Goal: Check status: Check status

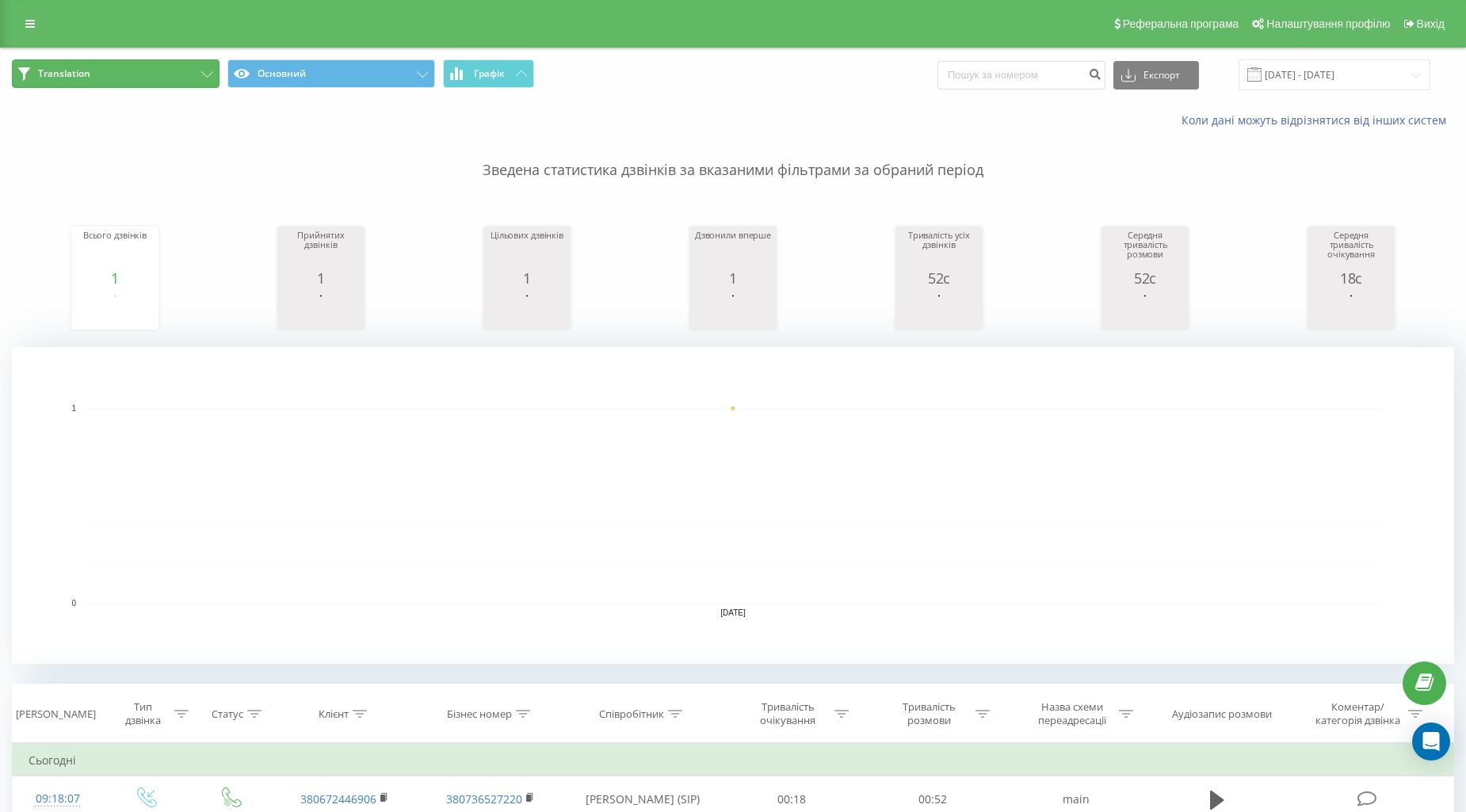
click at [114, 80] on button "Translation" at bounding box center [115, 74] width 208 height 29
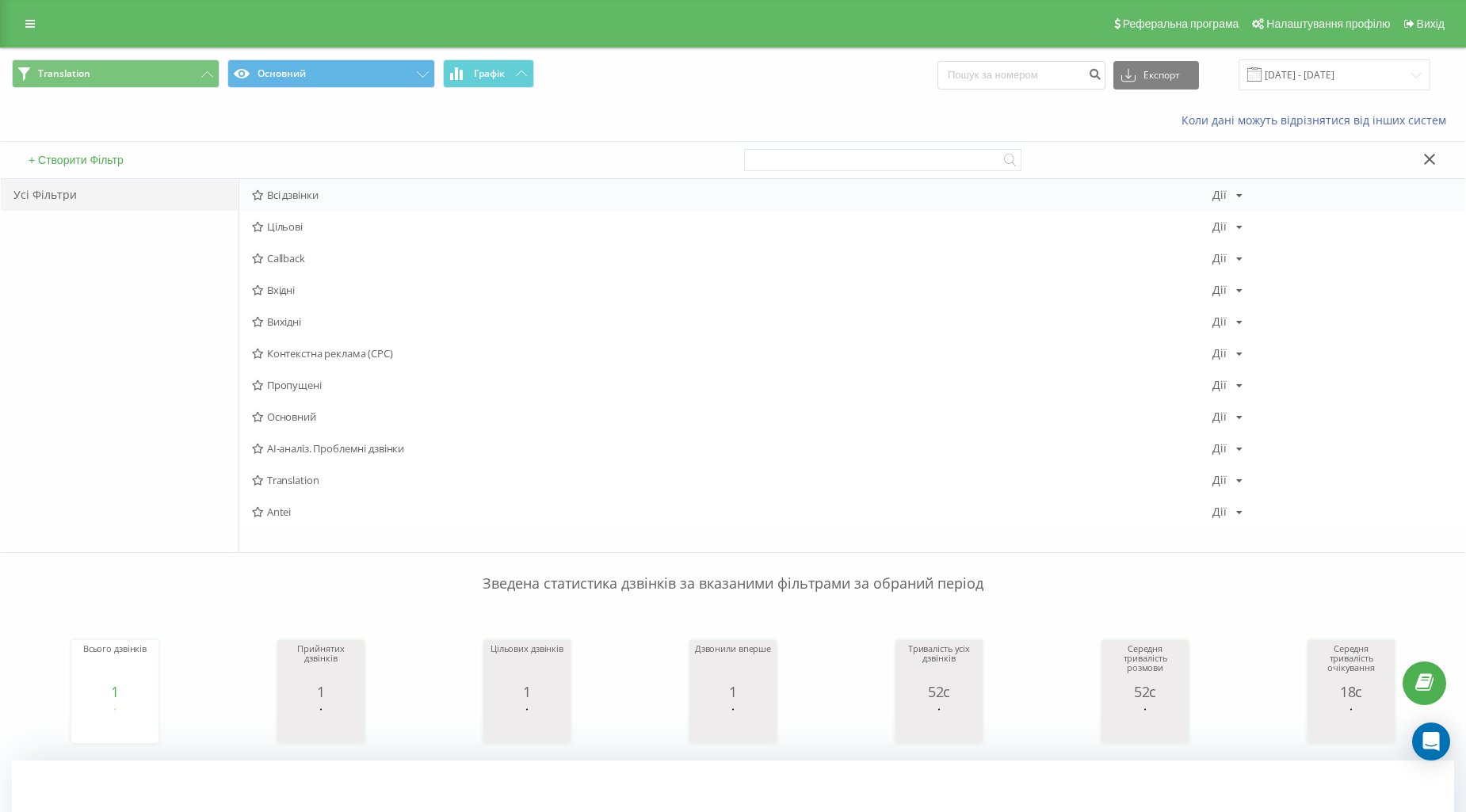
click at [415, 192] on span "Всі дзвінки" at bounding box center [732, 194] width 961 height 11
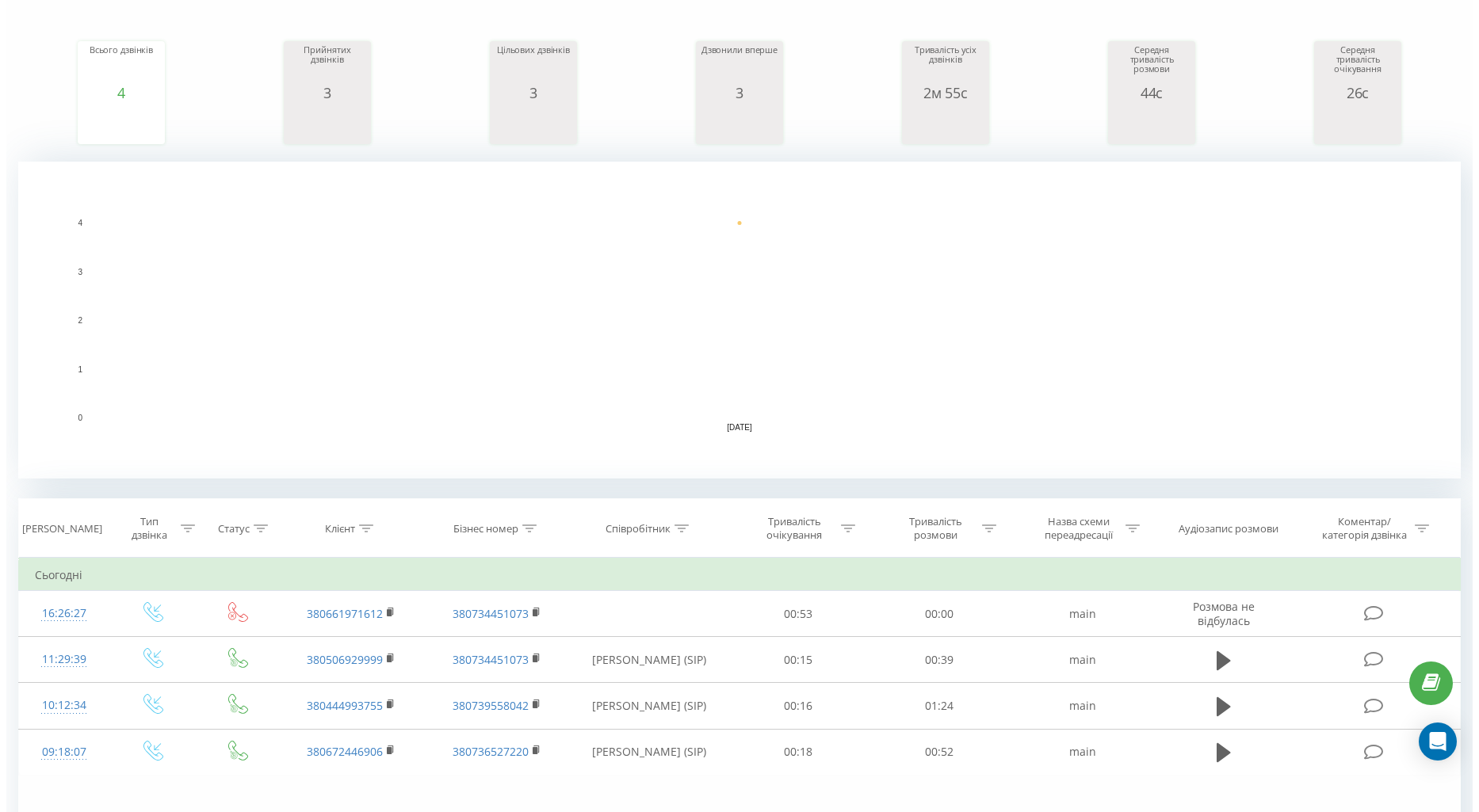
scroll to position [346, 0]
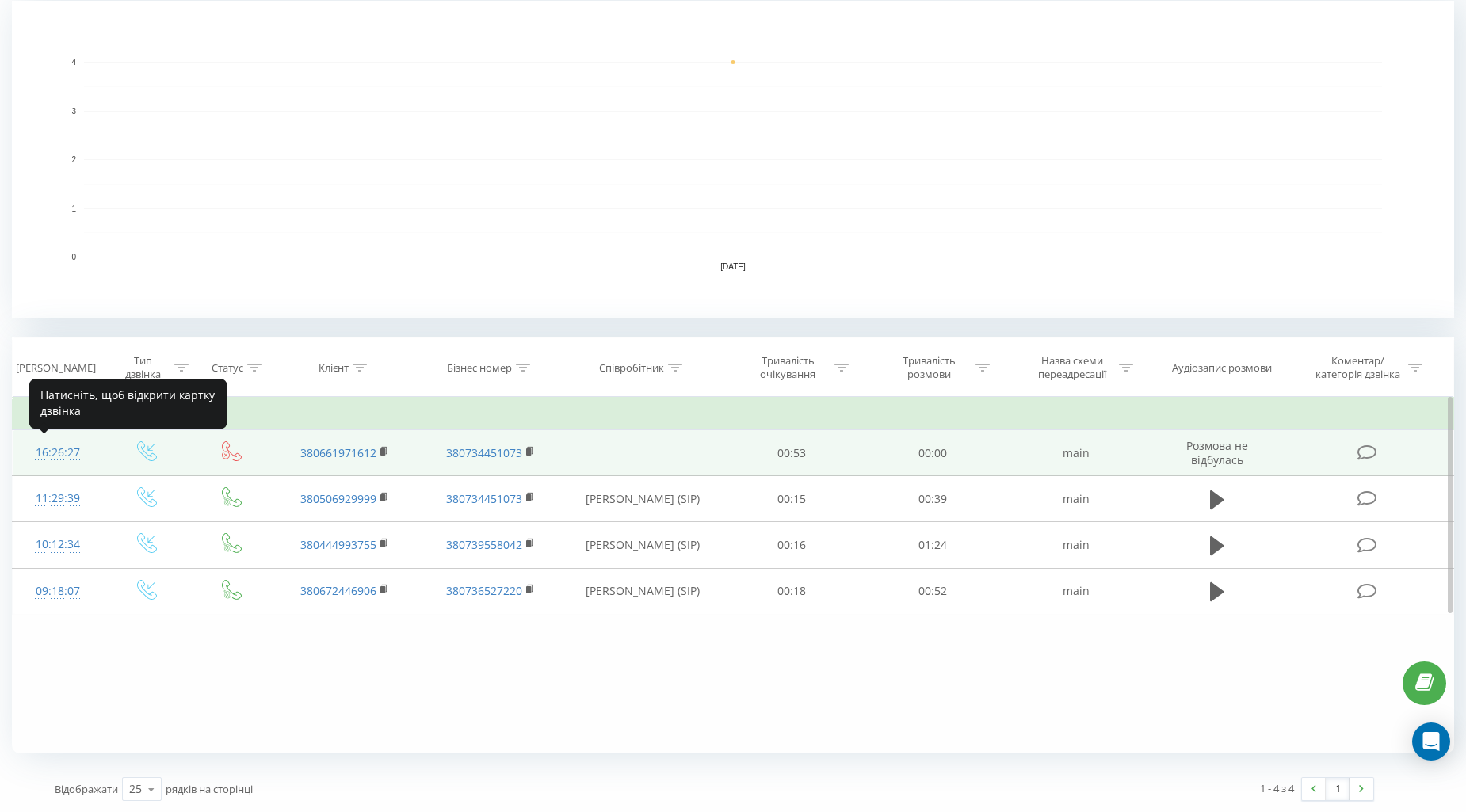
click at [36, 463] on div "16:26:27" at bounding box center [58, 453] width 58 height 31
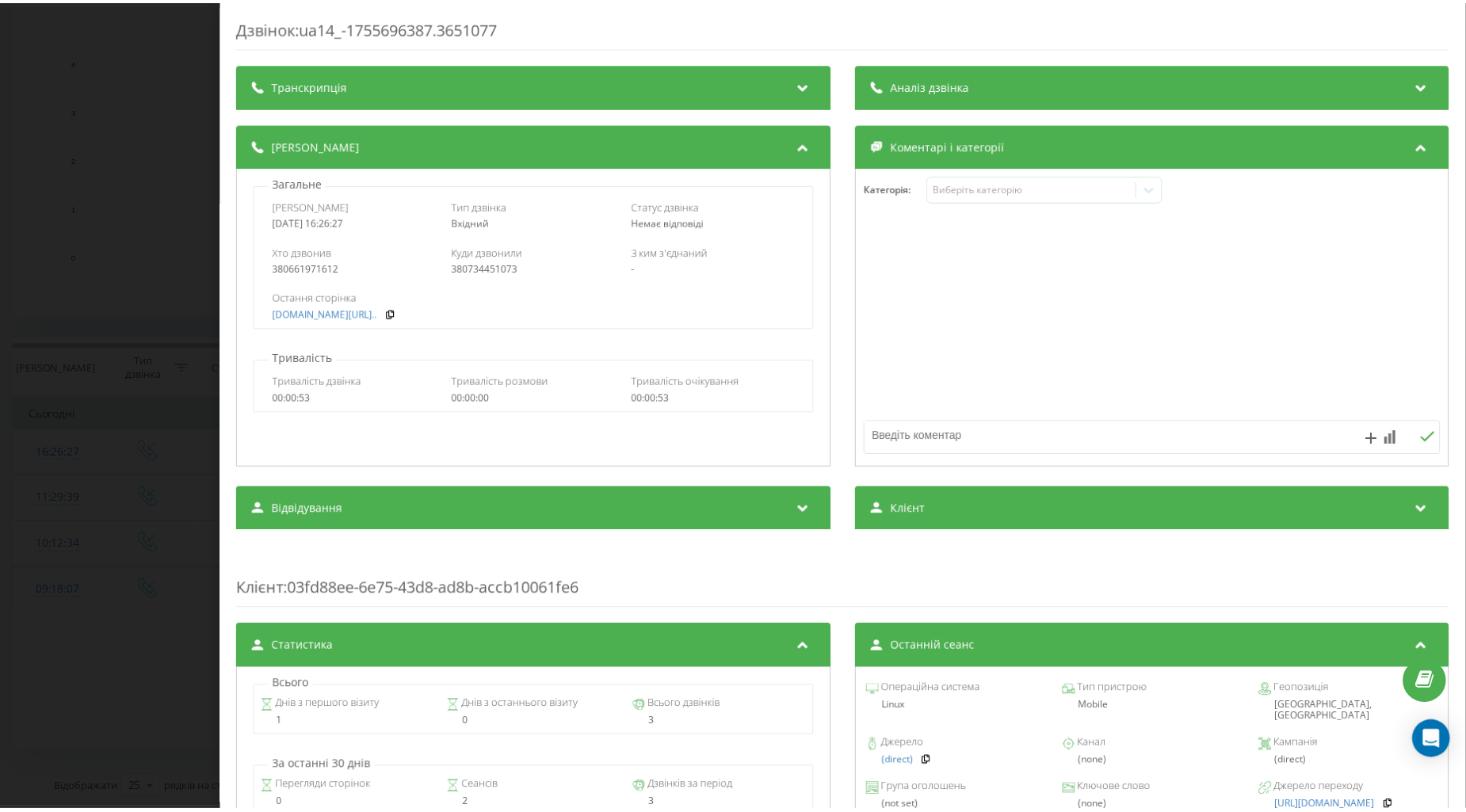
scroll to position [434, 0]
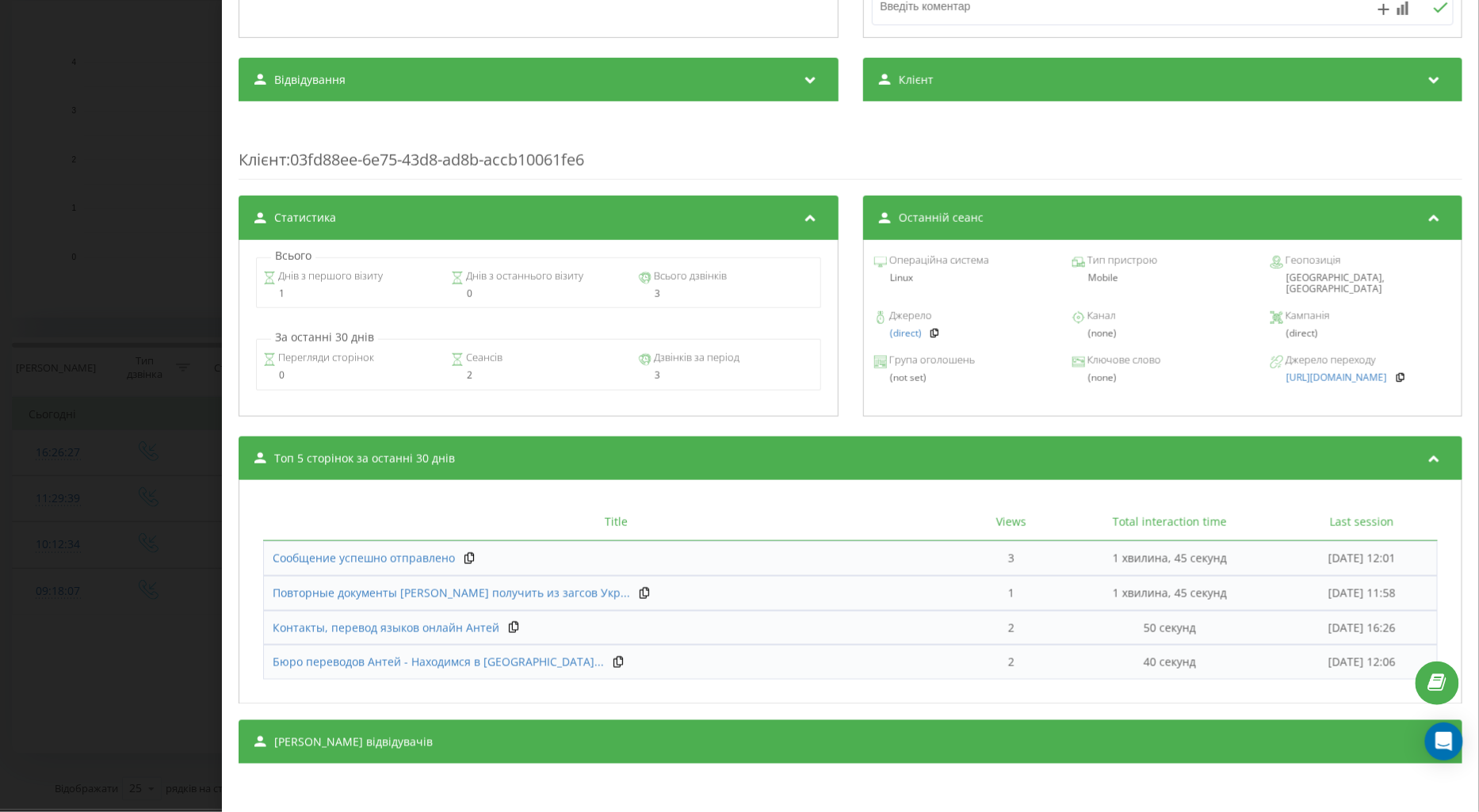
click at [115, 643] on div "Дзвінок : ua14_-1755696387.3651077 Транскрипція Для AI-аналізу майбутніх дзвінк…" at bounding box center [740, 406] width 1479 height 812
